Goal: Information Seeking & Learning: Learn about a topic

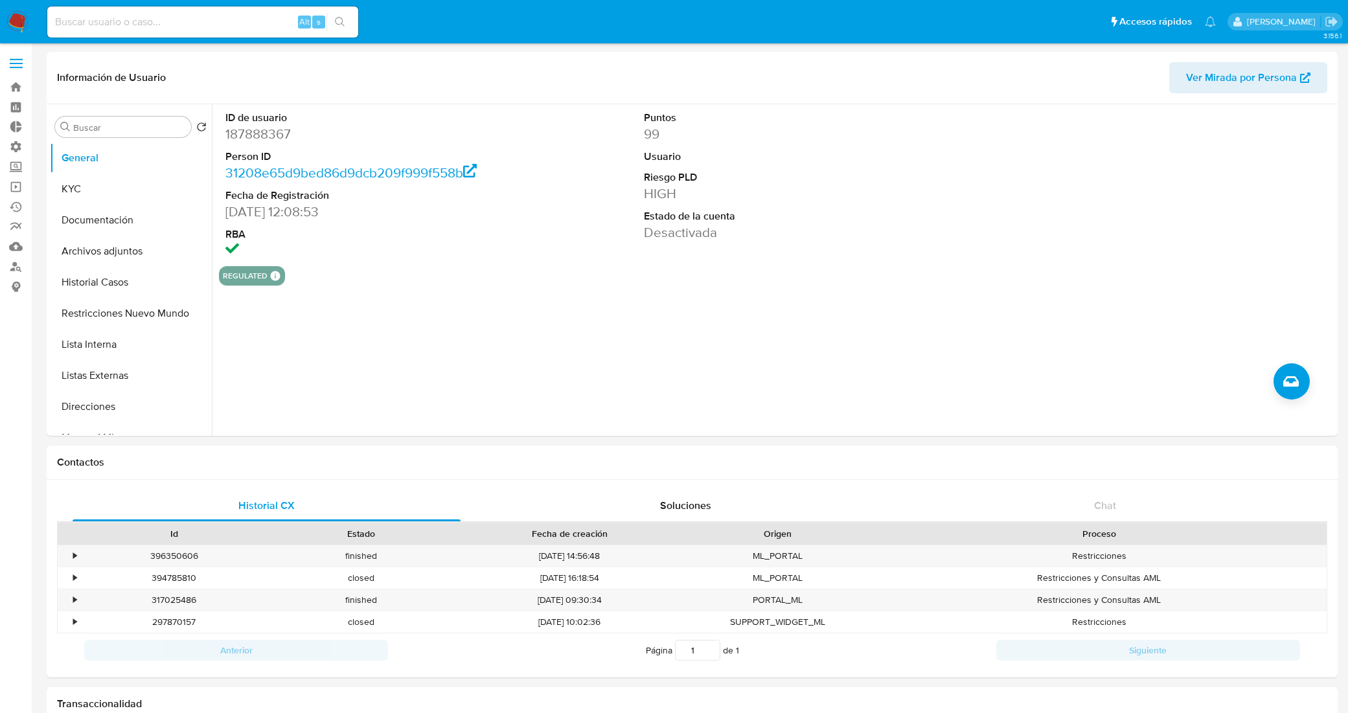
select select "10"
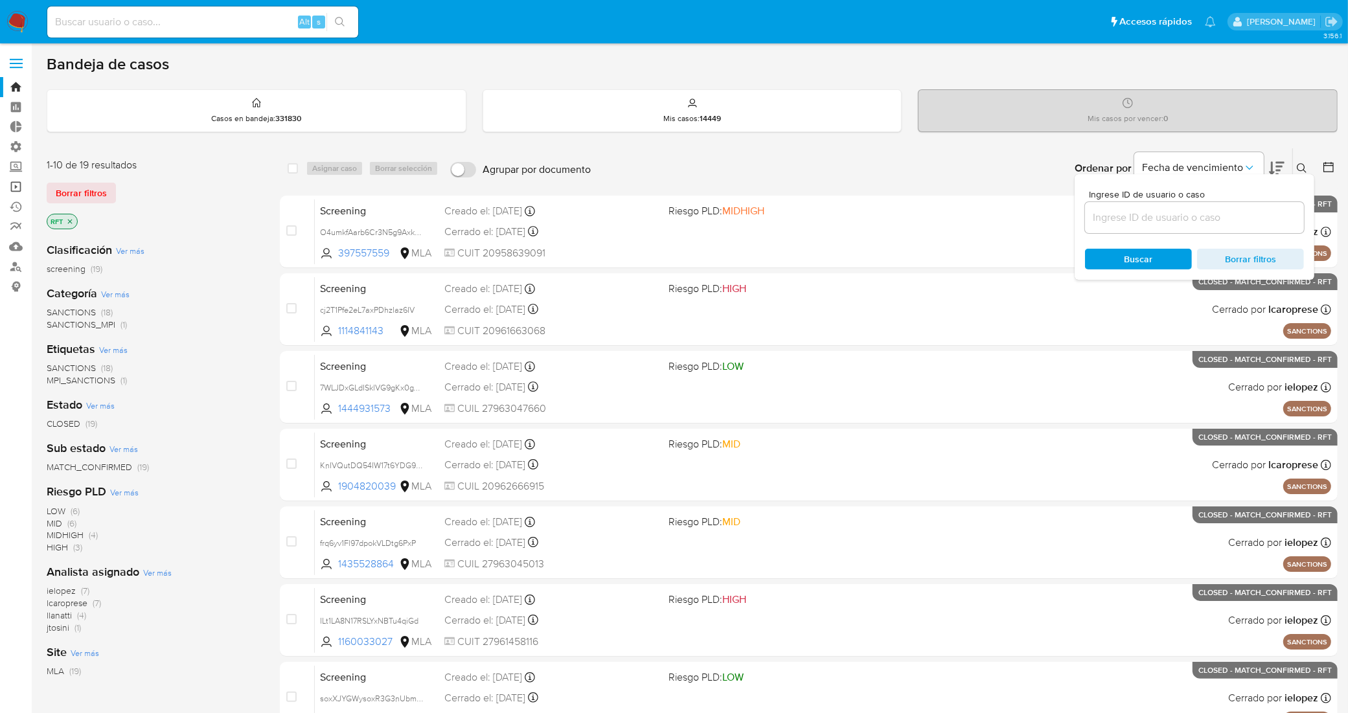
click at [15, 187] on link "Operaciones masivas" at bounding box center [77, 187] width 154 height 20
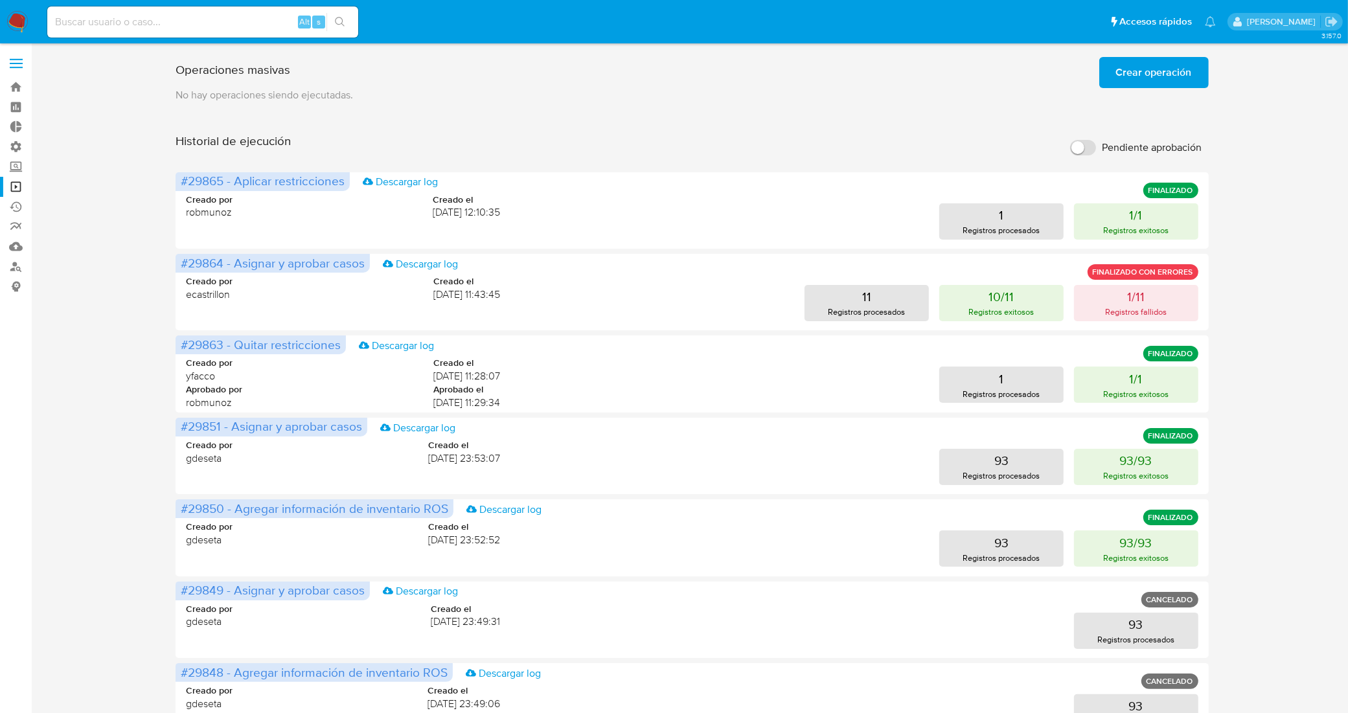
click at [1166, 76] on span "Crear operación" at bounding box center [1154, 72] width 76 height 29
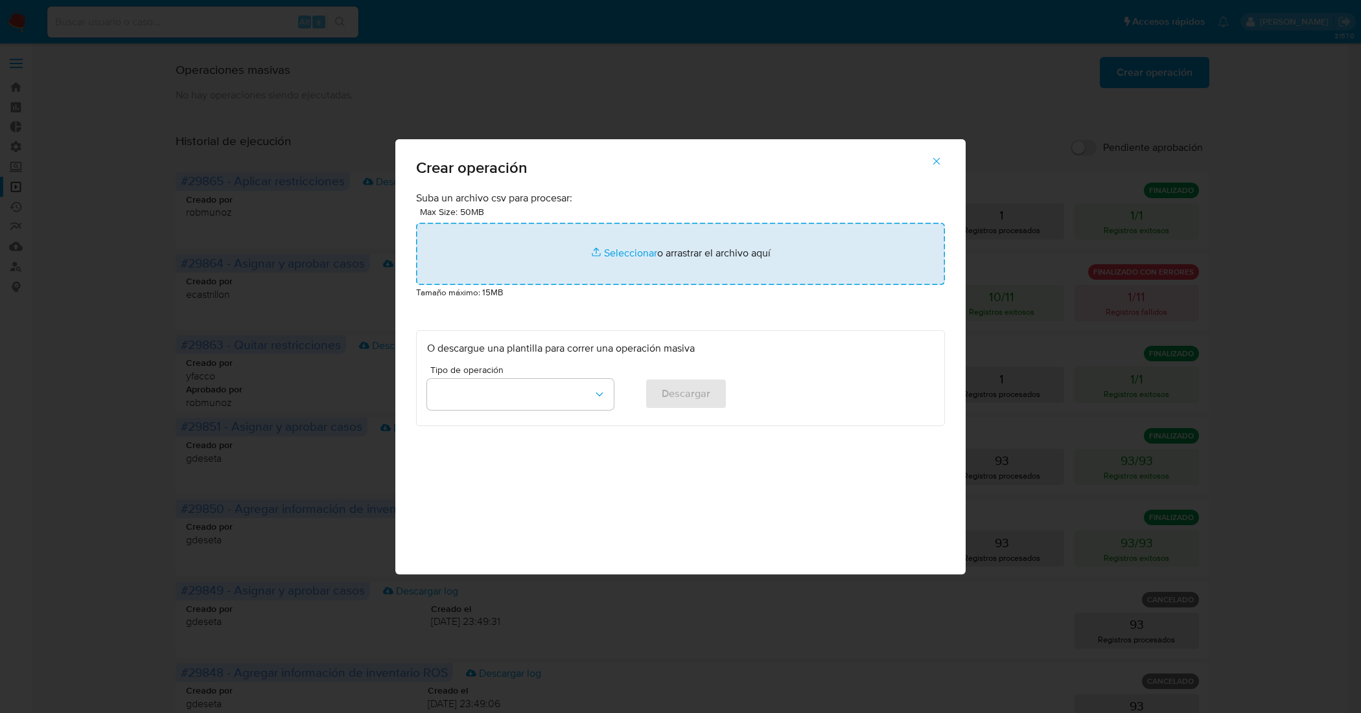
click at [621, 251] on input "file" at bounding box center [680, 254] width 529 height 62
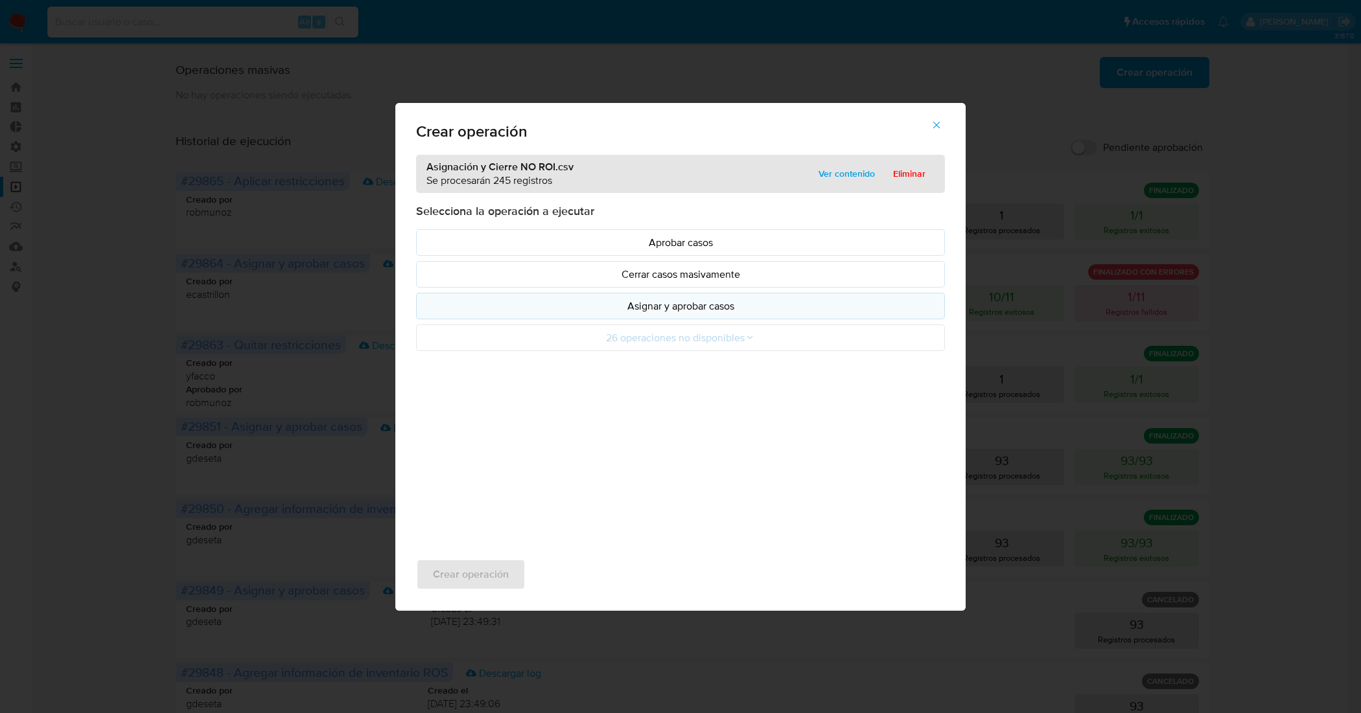
click at [711, 314] on p "Asignar y aprobar casos" at bounding box center [680, 306] width 507 height 15
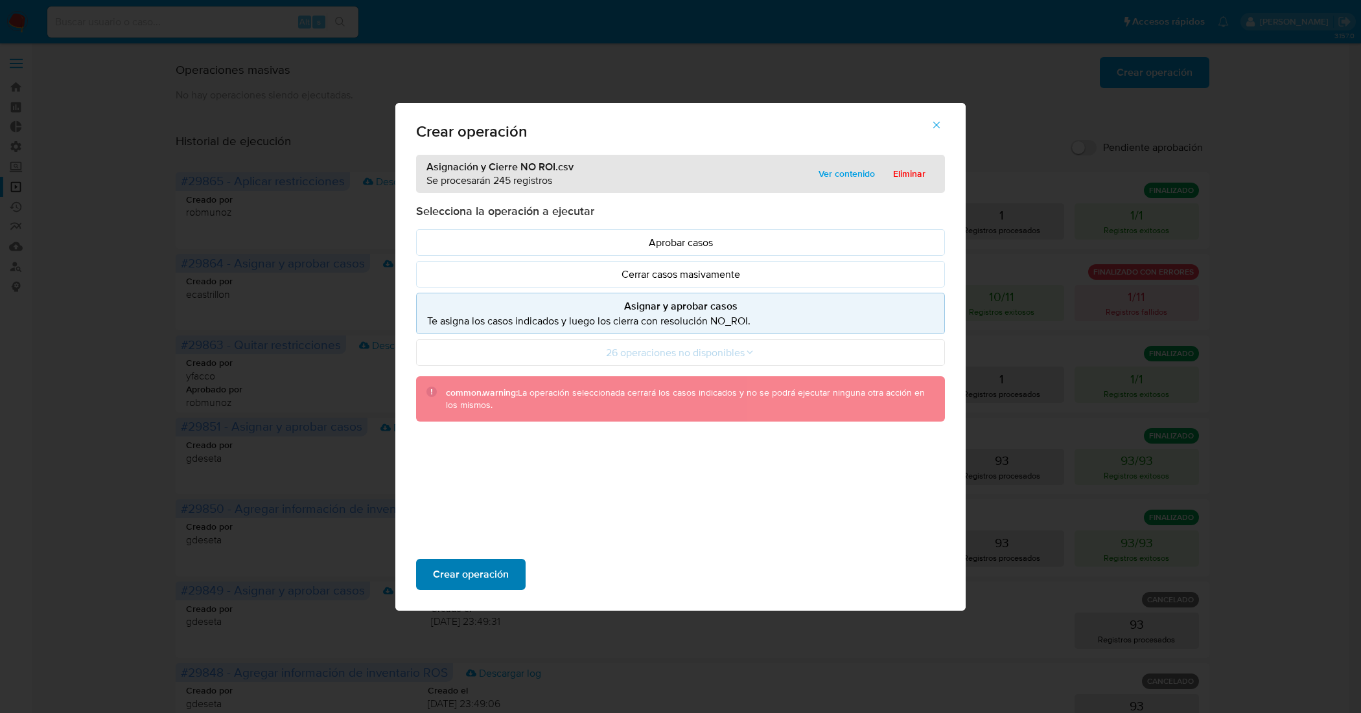
click at [496, 580] on span "Crear operación" at bounding box center [471, 574] width 76 height 29
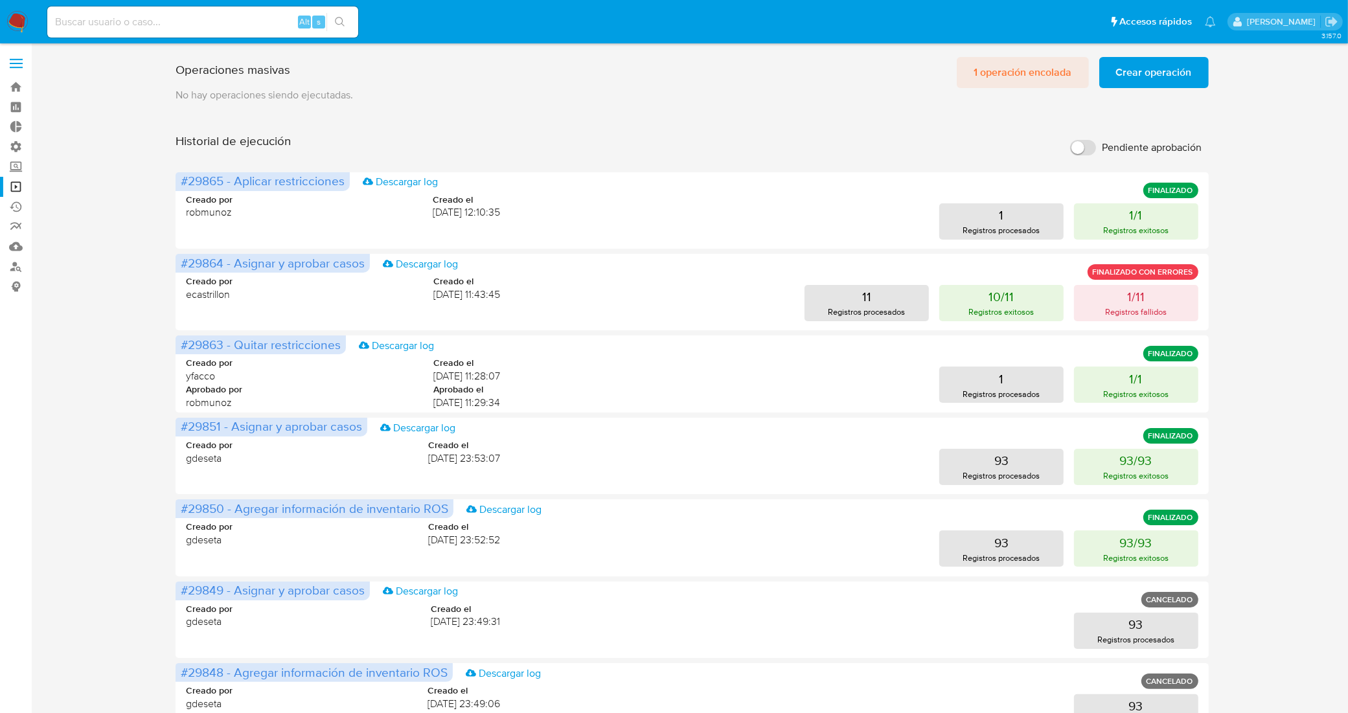
click at [1011, 76] on span "1 operación encolada" at bounding box center [1023, 72] width 98 height 29
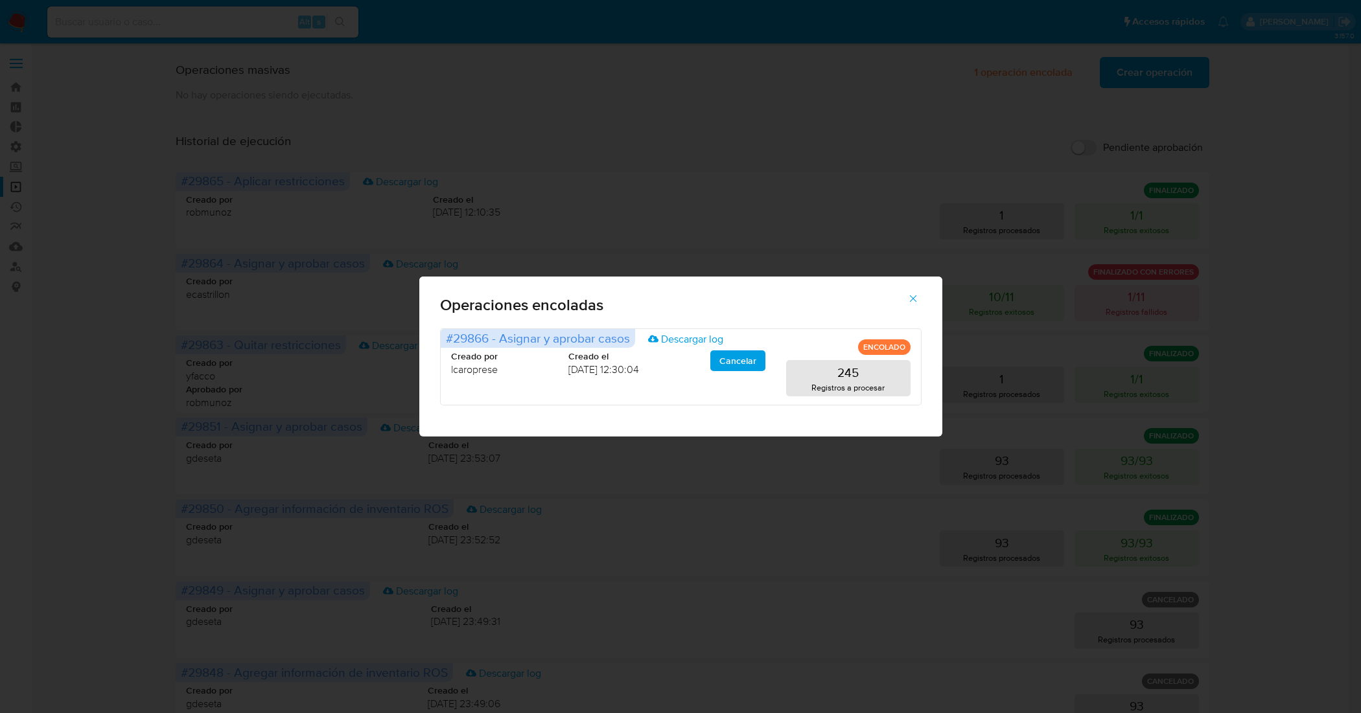
click at [908, 300] on icon "button" at bounding box center [913, 299] width 12 height 12
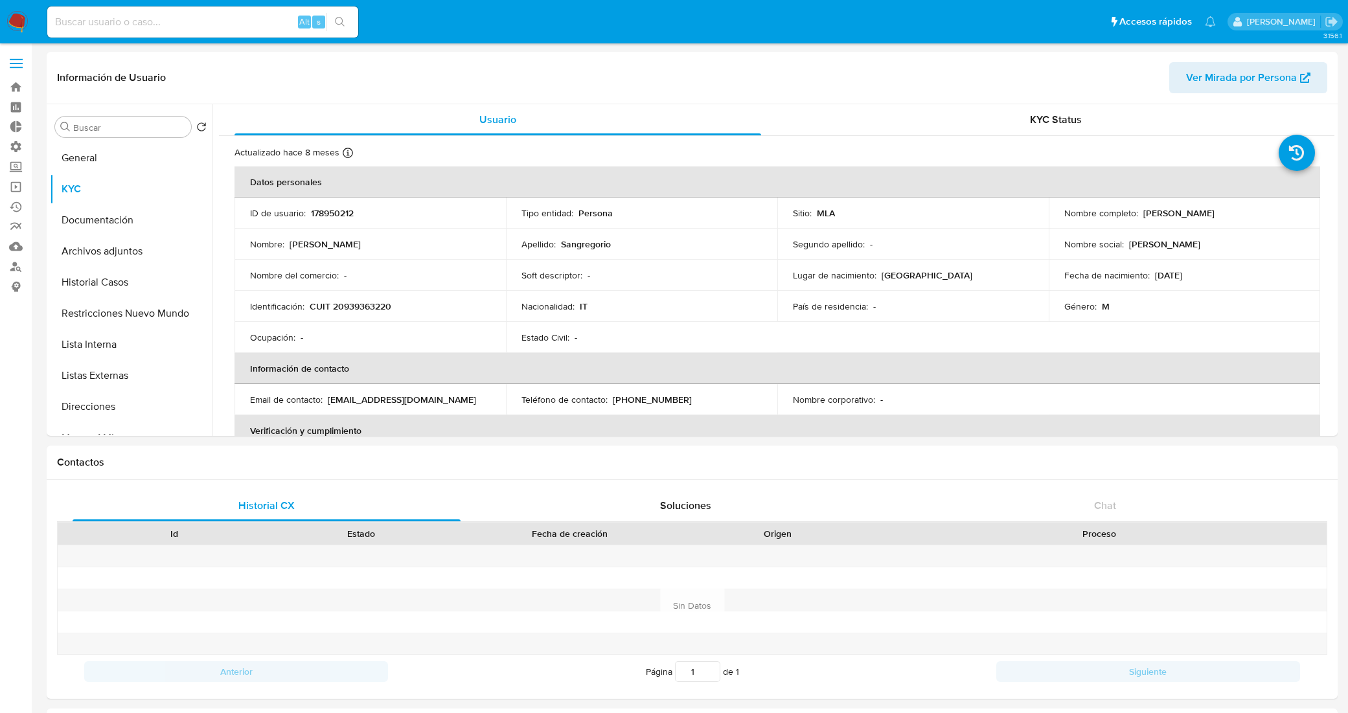
select select "10"
click at [128, 188] on button "KYC" at bounding box center [126, 189] width 152 height 31
click at [130, 152] on button "General" at bounding box center [126, 158] width 152 height 31
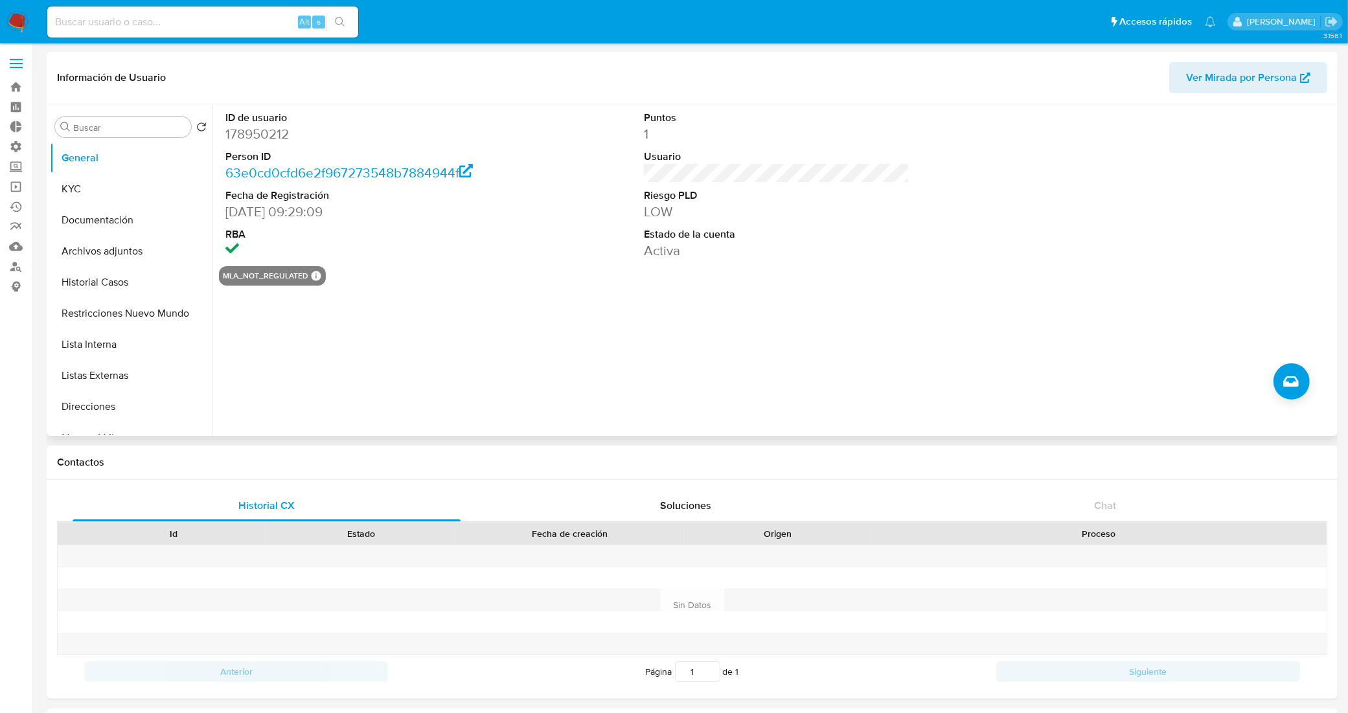
click at [282, 134] on dd "178950212" at bounding box center [358, 134] width 266 height 18
copy dd "178950212"
click at [128, 179] on button "KYC" at bounding box center [126, 189] width 152 height 31
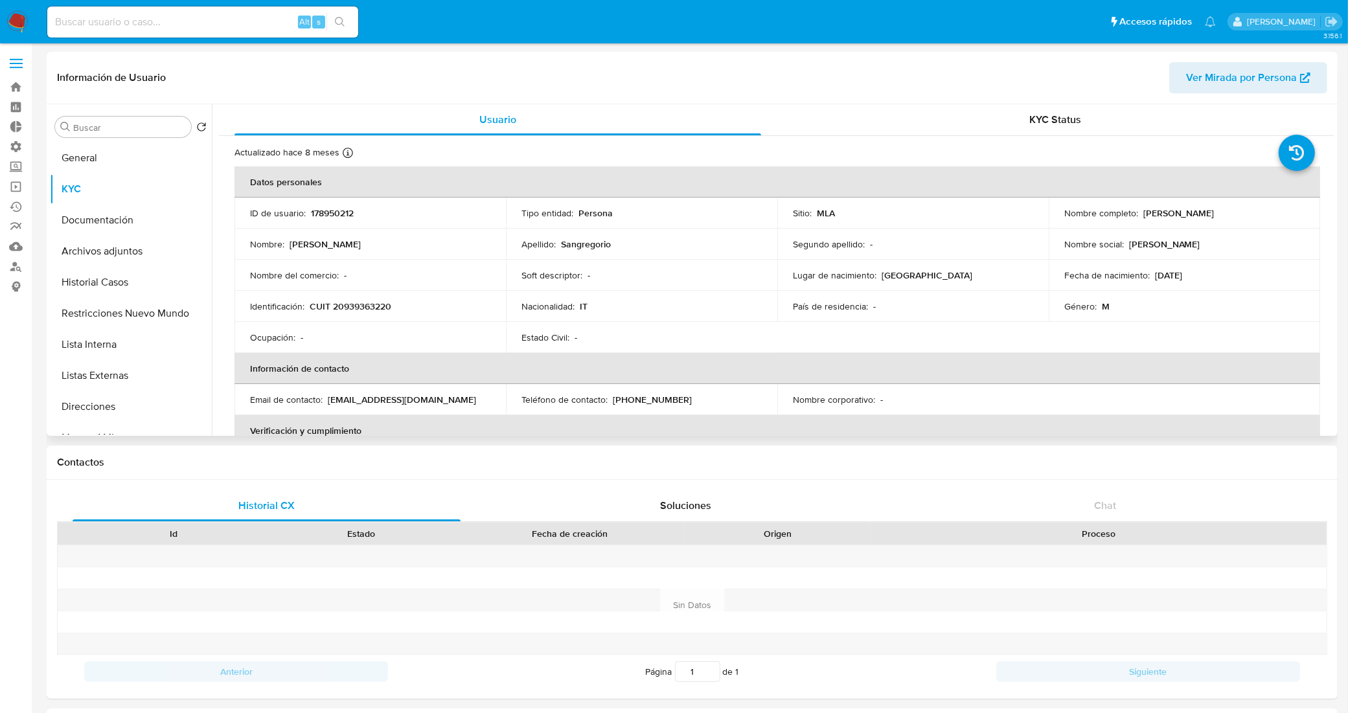
drag, startPoint x: 1223, startPoint y: 215, endPoint x: 1142, endPoint y: 214, distance: 81.6
click at [1142, 214] on div "Nombre completo : Eugenio Sangregorio" at bounding box center [1185, 213] width 240 height 12
copy p "Eugenio Sangregorio"
click at [373, 311] on p "CUIT 20939363220" at bounding box center [351, 307] width 82 height 12
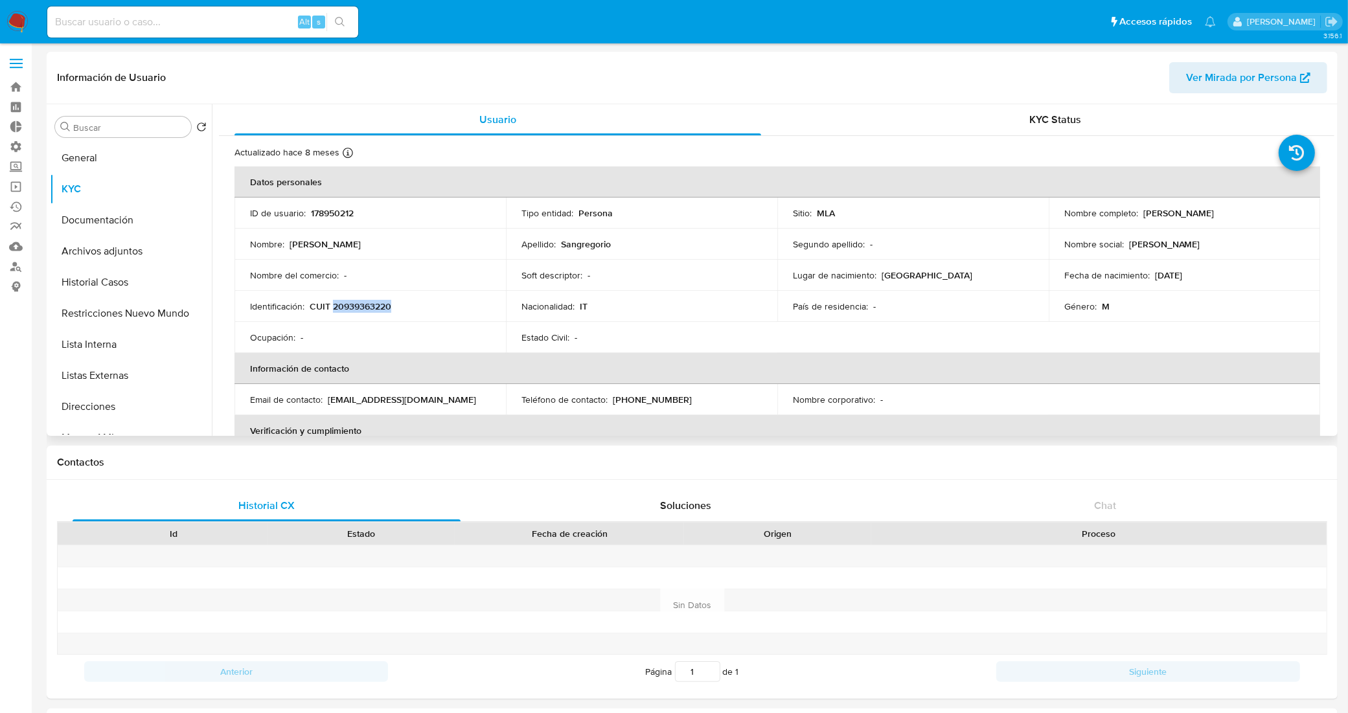
click at [373, 311] on p "CUIT 20939363220" at bounding box center [351, 307] width 82 height 12
copy p "20939363220"
click at [123, 156] on button "General" at bounding box center [126, 158] width 152 height 31
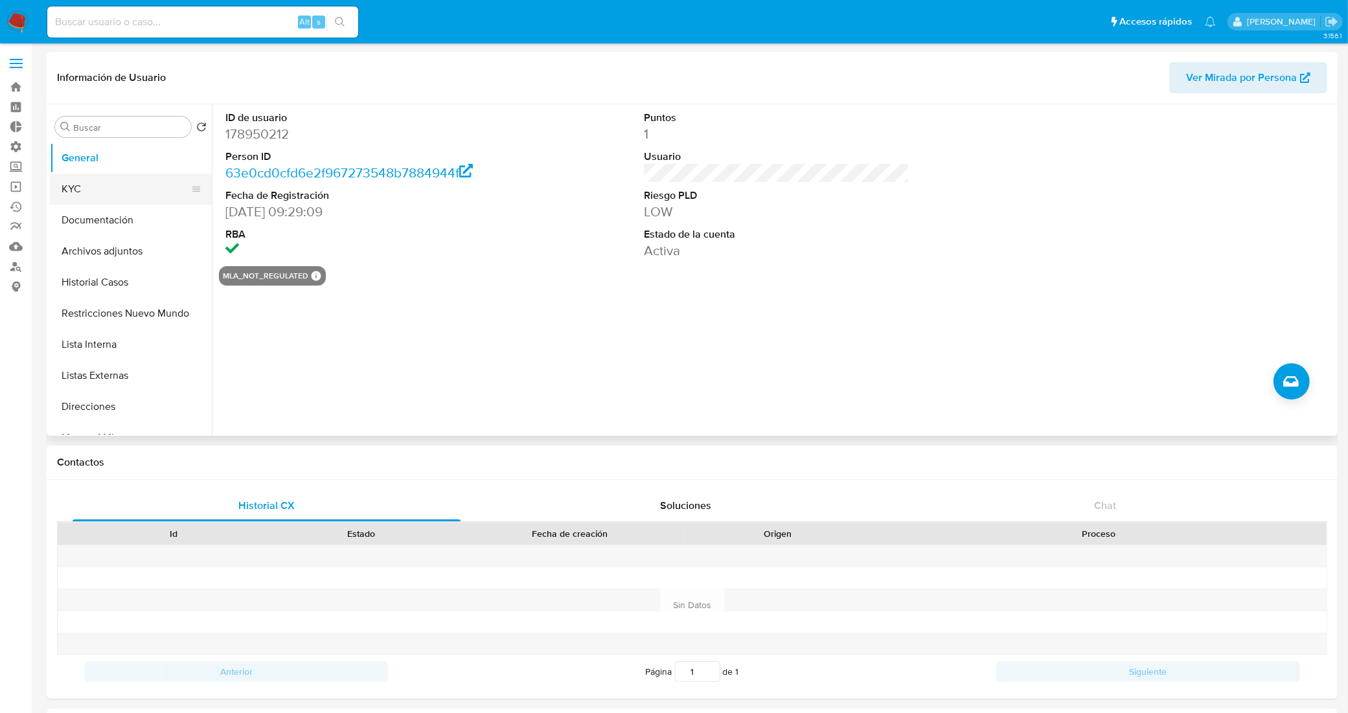
click at [104, 196] on button "KYC" at bounding box center [126, 189] width 152 height 31
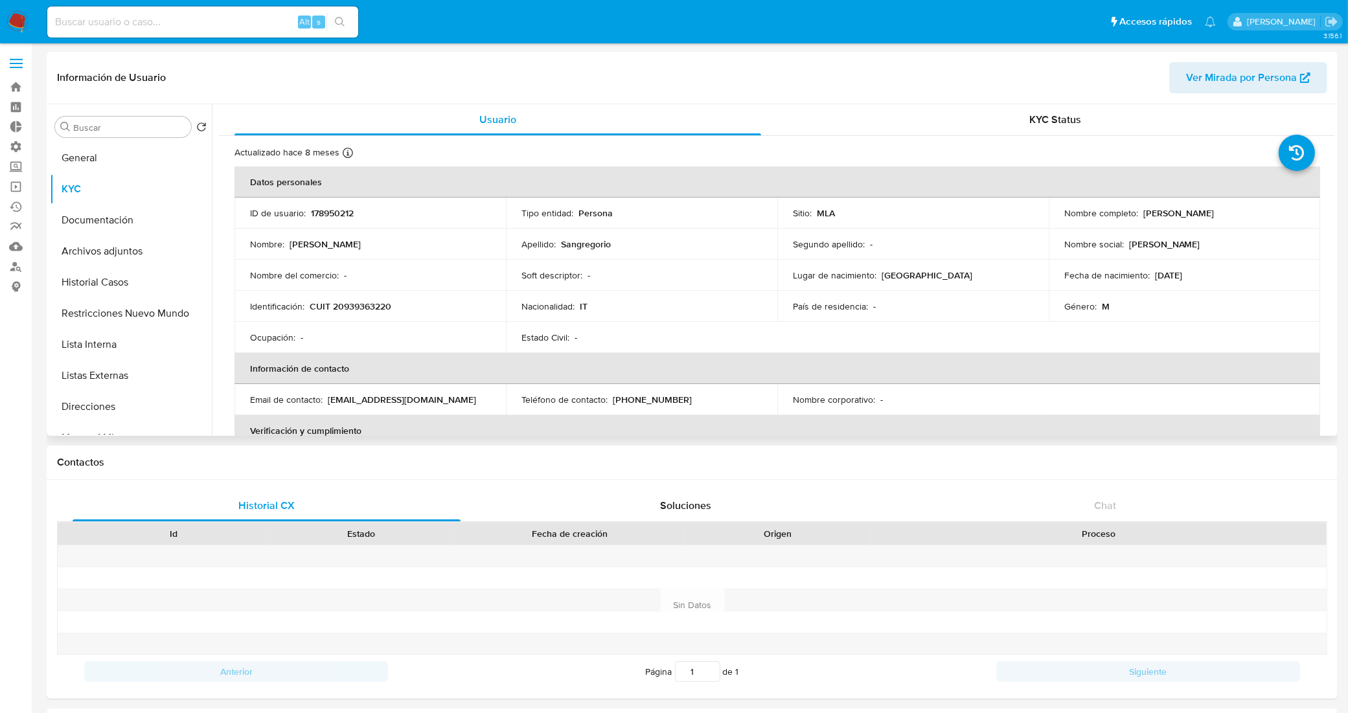
drag, startPoint x: 1225, startPoint y: 216, endPoint x: 1138, endPoint y: 218, distance: 86.8
click at [1138, 218] on div "Nombre completo : Eugenio Sangregorio" at bounding box center [1185, 213] width 240 height 12
click at [1212, 218] on p "Eugenio Sangregorio" at bounding box center [1179, 213] width 71 height 12
click at [1227, 214] on div "Nombre completo : Eugenio Sangregorio" at bounding box center [1185, 213] width 240 height 12
drag, startPoint x: 1230, startPoint y: 212, endPoint x: 1140, endPoint y: 217, distance: 89.6
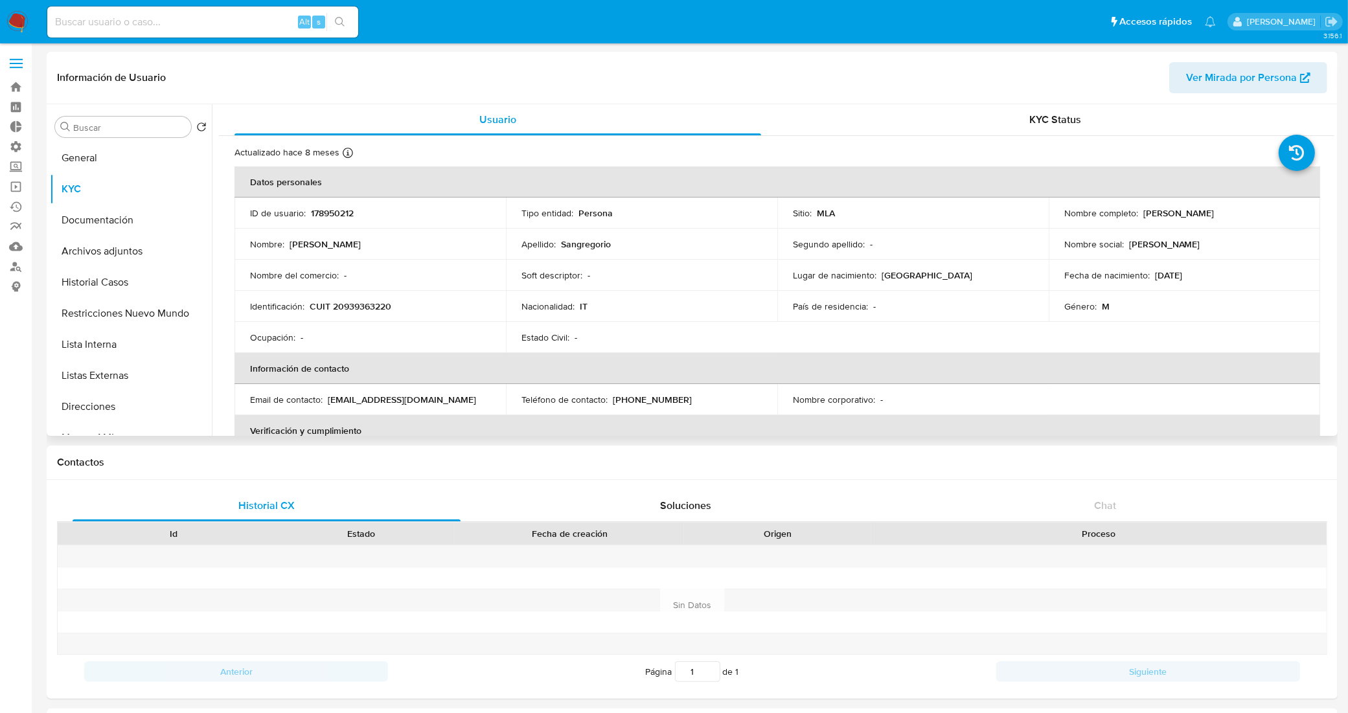
click at [1140, 216] on div "Nombre completo : Eugenio Sangregorio" at bounding box center [1185, 213] width 240 height 12
copy p "Eugenio Sangregorio"
click at [104, 376] on button "Listas Externas" at bounding box center [126, 375] width 152 height 31
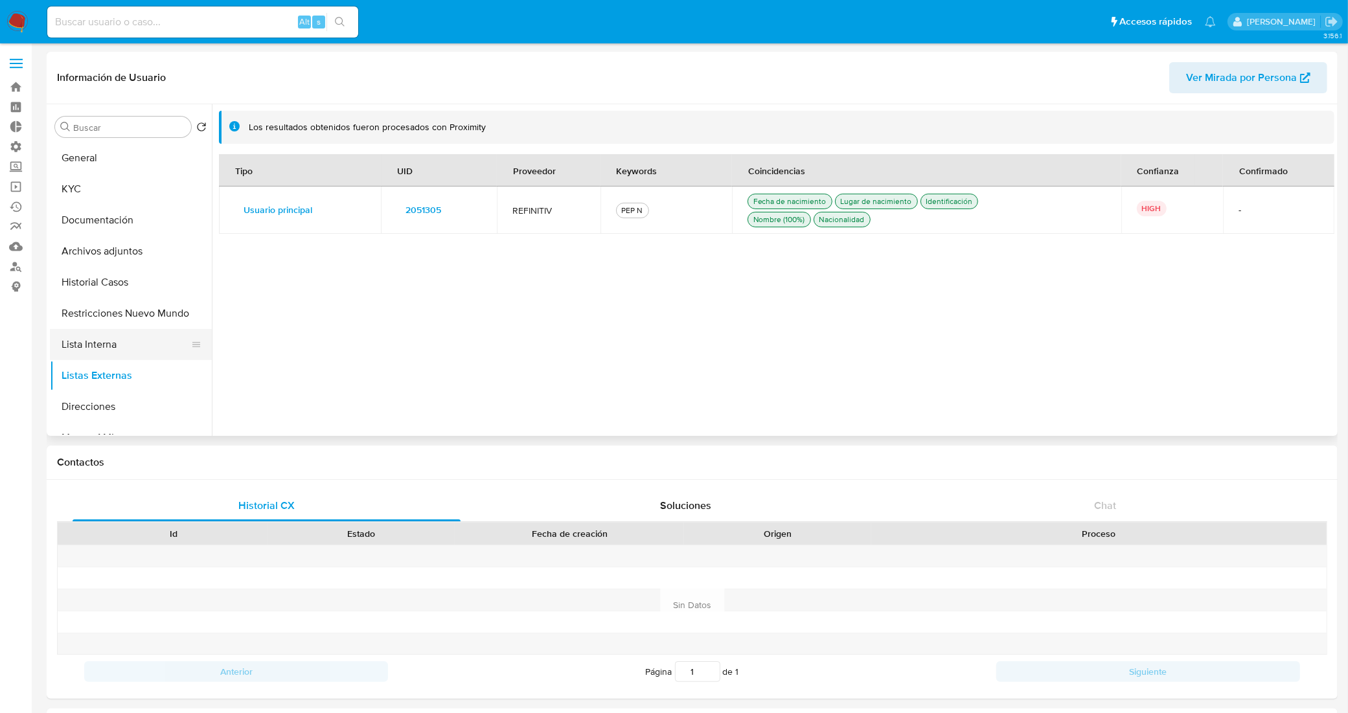
click at [93, 345] on button "Lista Interna" at bounding box center [126, 344] width 152 height 31
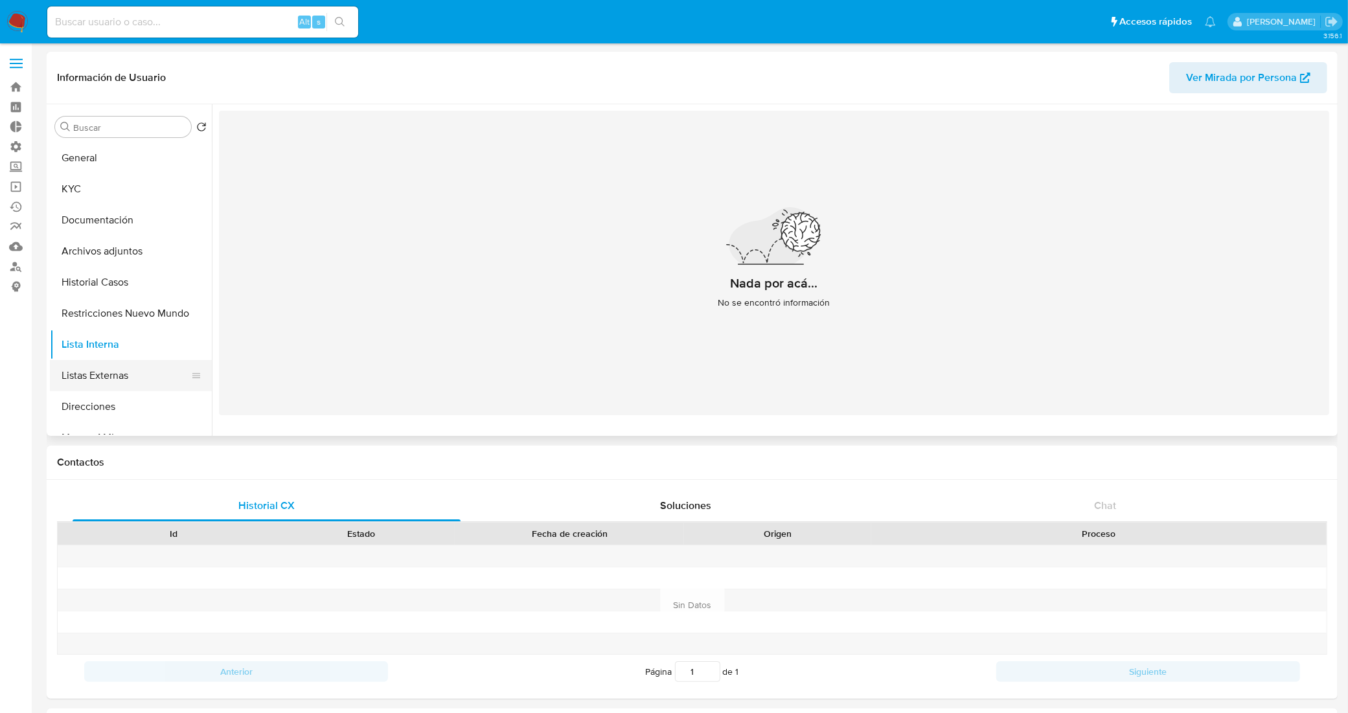
click at [106, 378] on button "Listas Externas" at bounding box center [126, 375] width 152 height 31
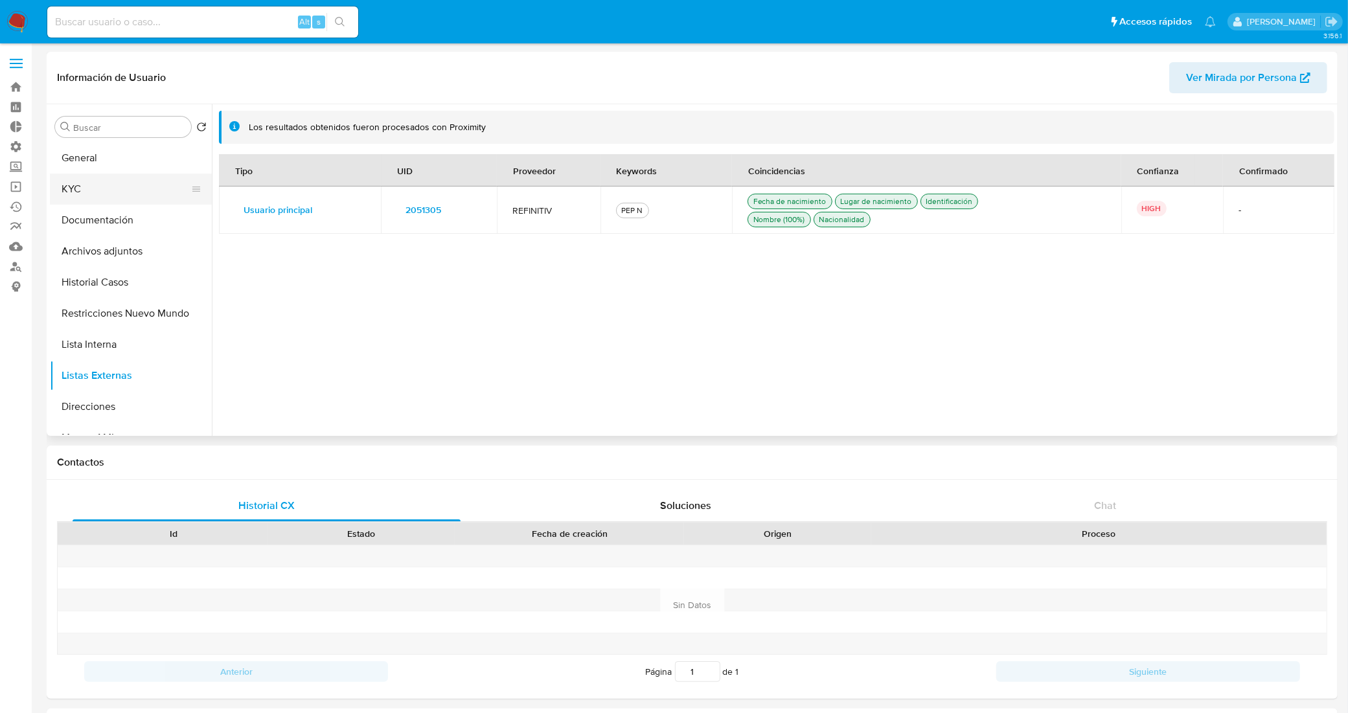
click at [86, 186] on button "KYC" at bounding box center [126, 189] width 152 height 31
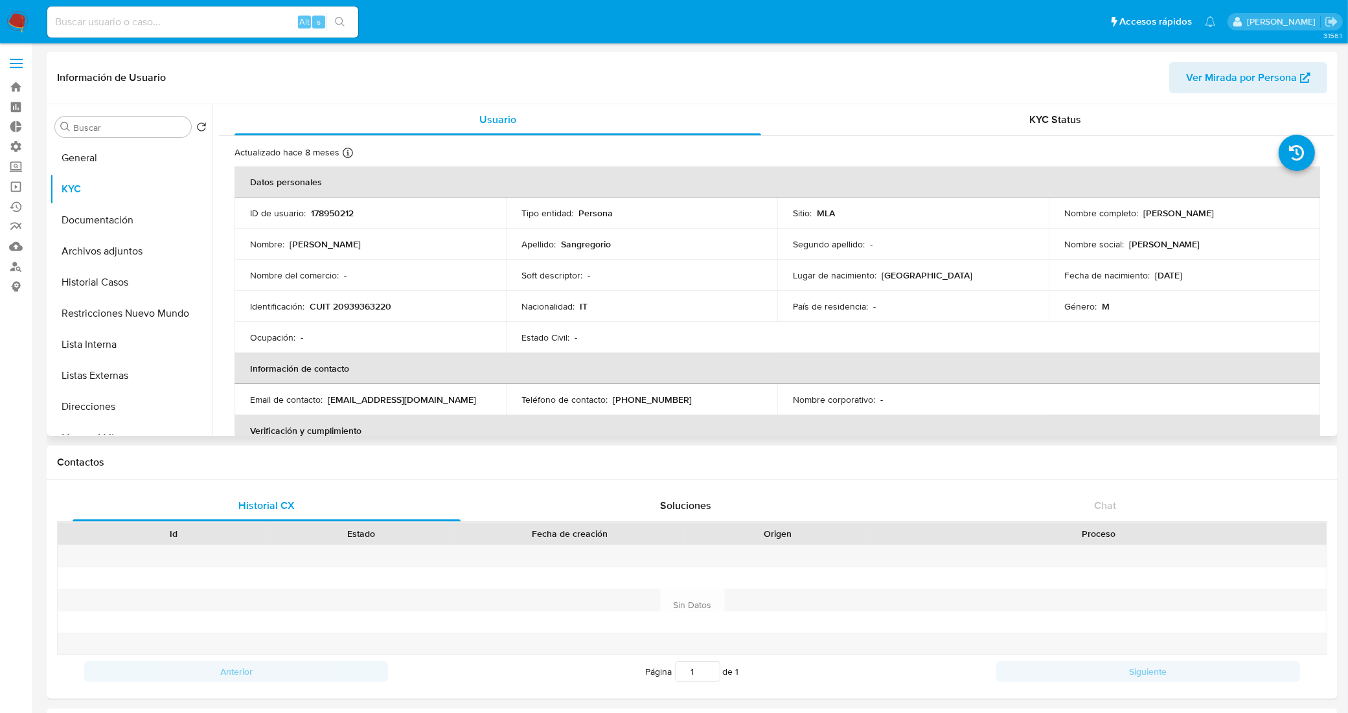
drag, startPoint x: 1235, startPoint y: 213, endPoint x: 1138, endPoint y: 222, distance: 97.0
click at [1138, 222] on td "Nombre completo : Eugenio Sangregorio" at bounding box center [1184, 213] width 271 height 31
copy p "Eugenio Sangregorio"
click at [339, 209] on p "178950212" at bounding box center [332, 213] width 43 height 12
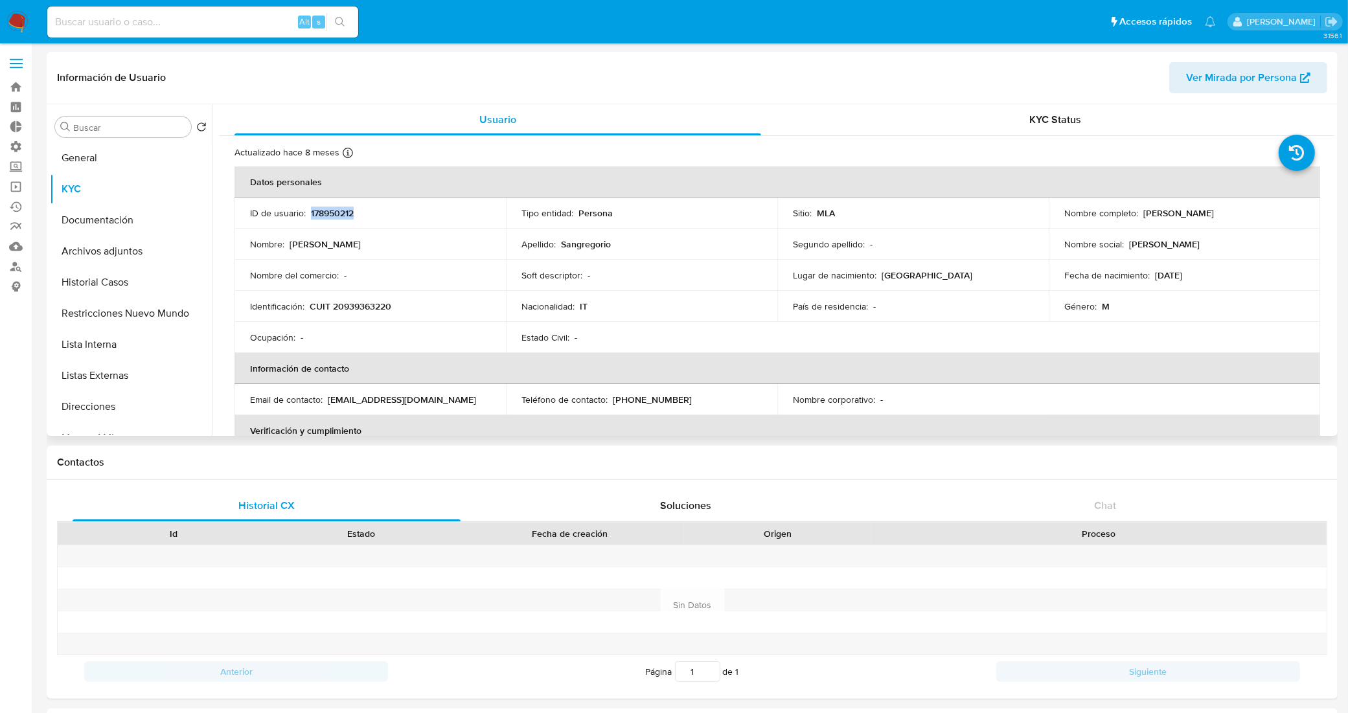
copy p "178950212"
select select "10"
click at [118, 160] on button "General" at bounding box center [126, 158] width 152 height 31
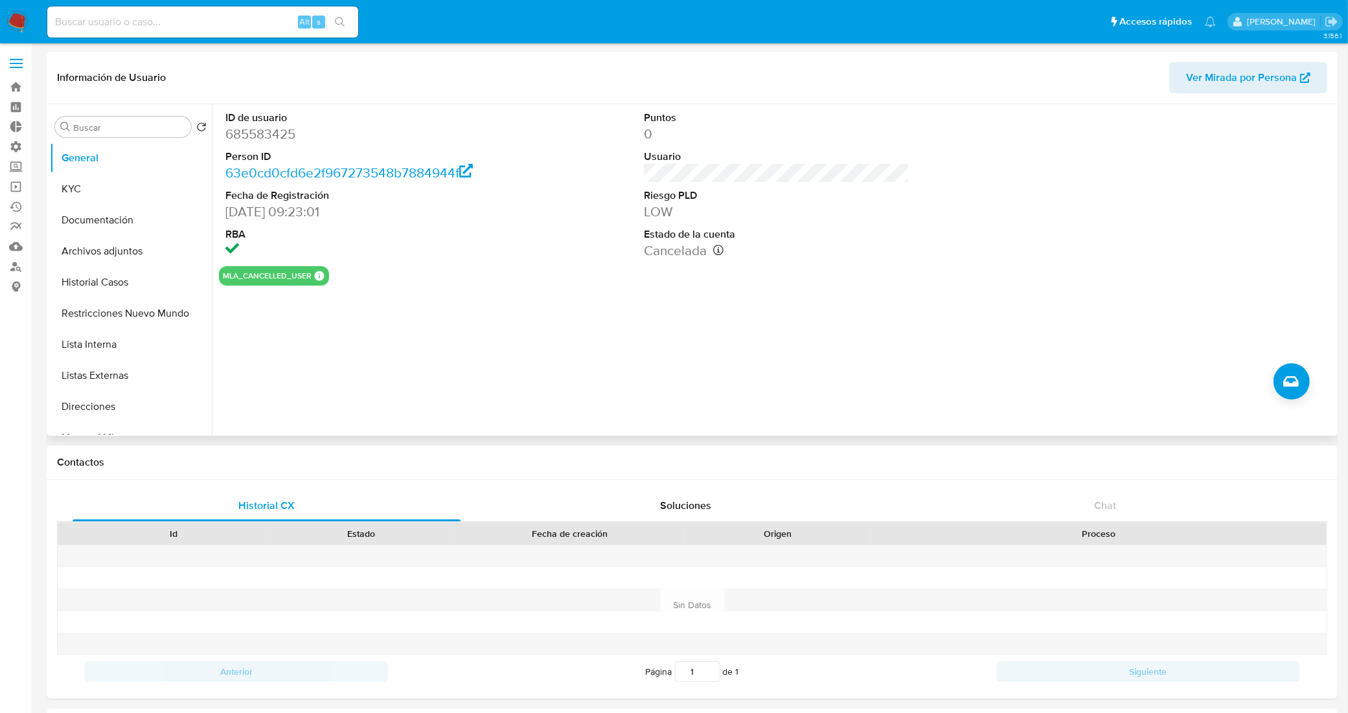
click at [259, 137] on dd "685583425" at bounding box center [358, 134] width 266 height 18
copy dd "685583425"
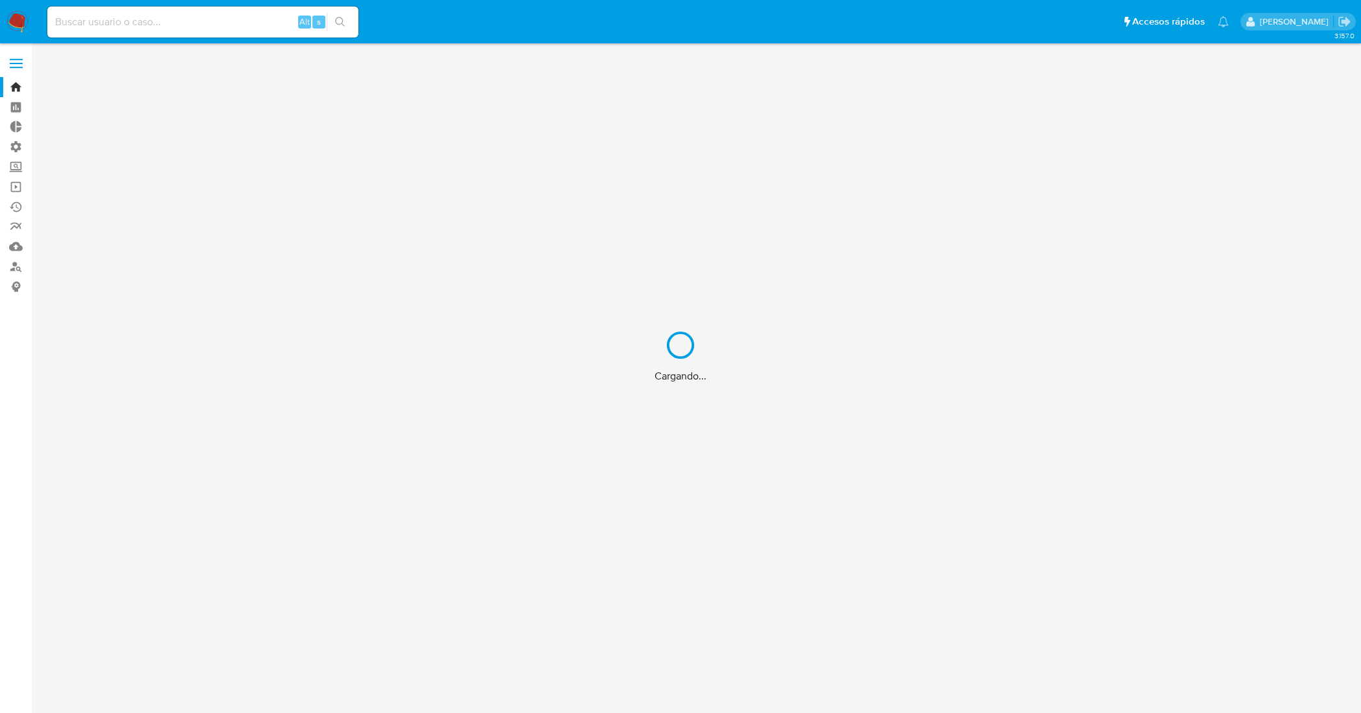
click at [205, 14] on div "Cargando..." at bounding box center [680, 356] width 1361 height 713
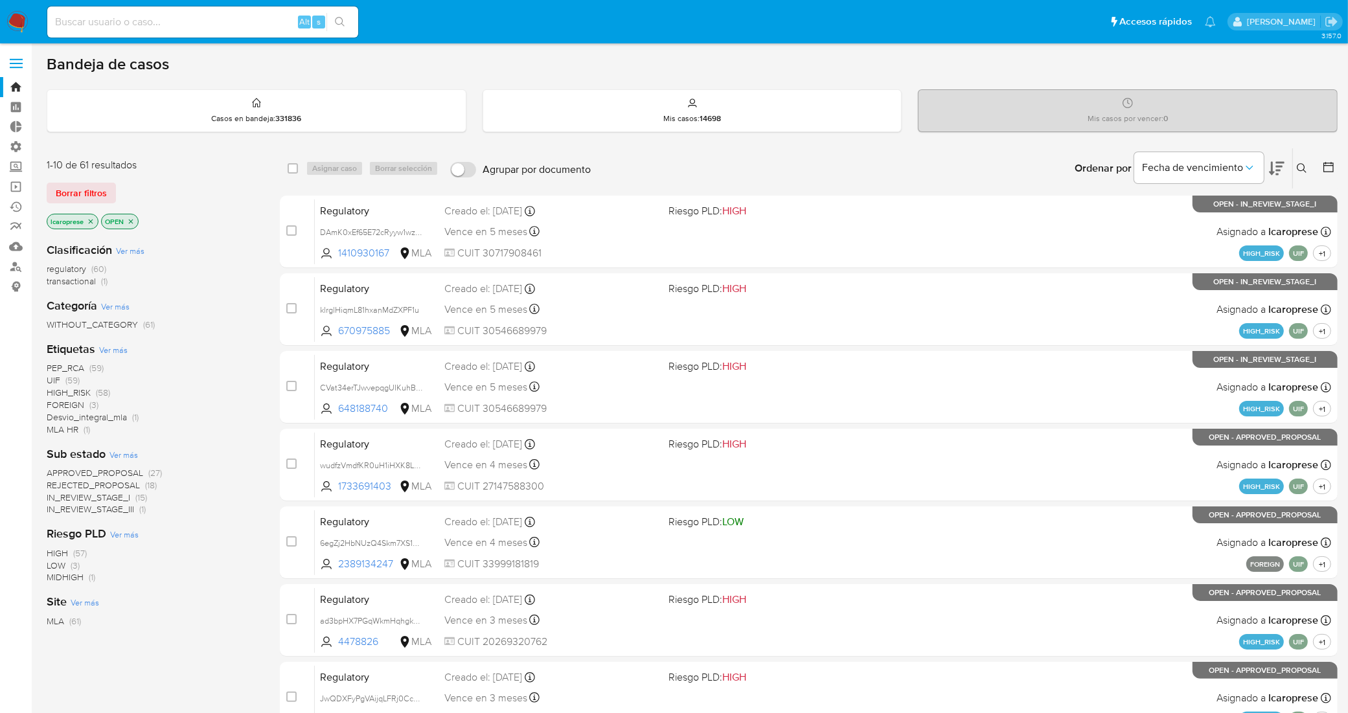
click at [170, 23] on input at bounding box center [202, 22] width 311 height 17
paste input "U9ScwAoQJgIH46YzccdzAUm6"
type input "U9ScwAoQJgIH46YzccdzAUm6"
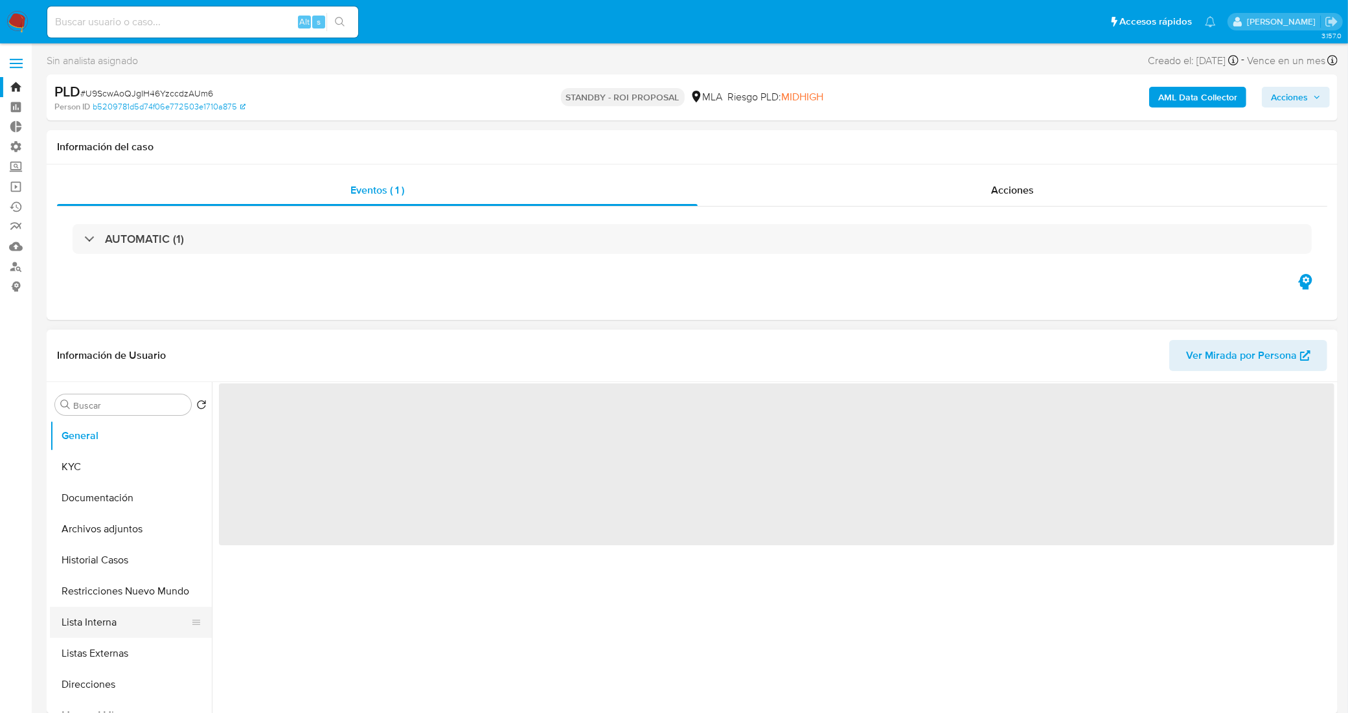
click at [137, 612] on button "Lista Interna" at bounding box center [126, 622] width 152 height 31
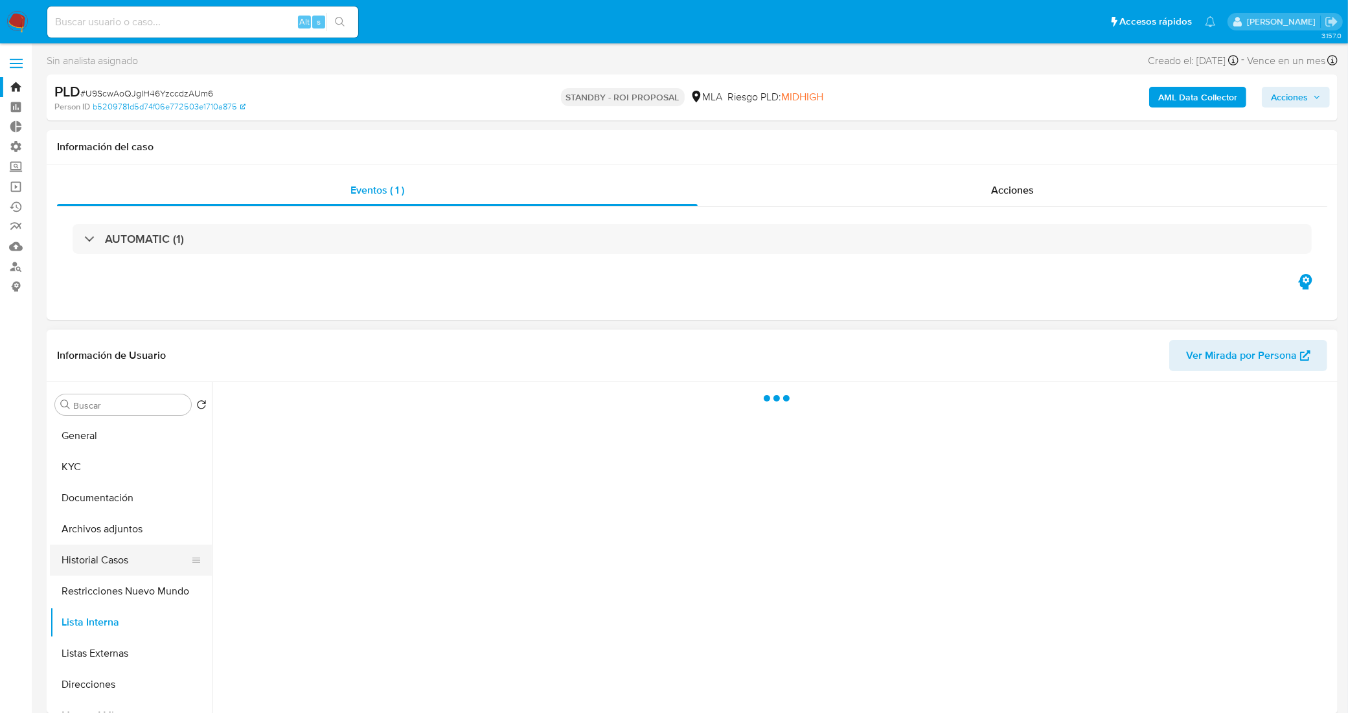
click at [130, 570] on button "Historial Casos" at bounding box center [126, 560] width 152 height 31
select select "10"
